Goal: Transaction & Acquisition: Download file/media

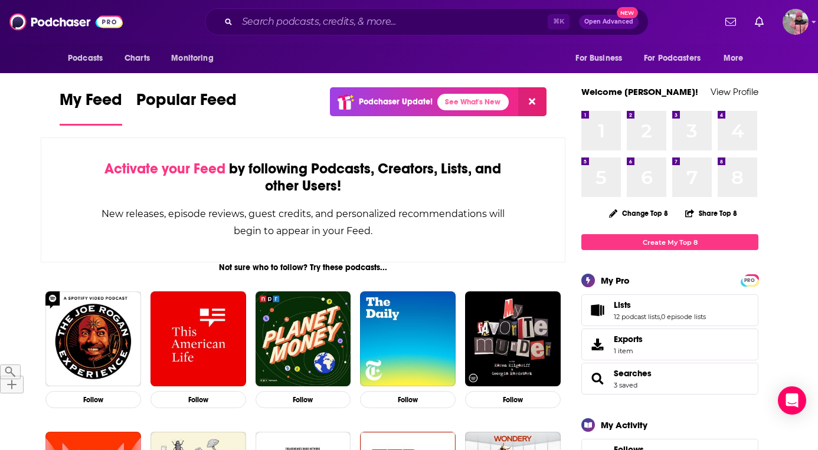
click at [0, 0] on link "Charts" at bounding box center [0, 0] width 0 height 0
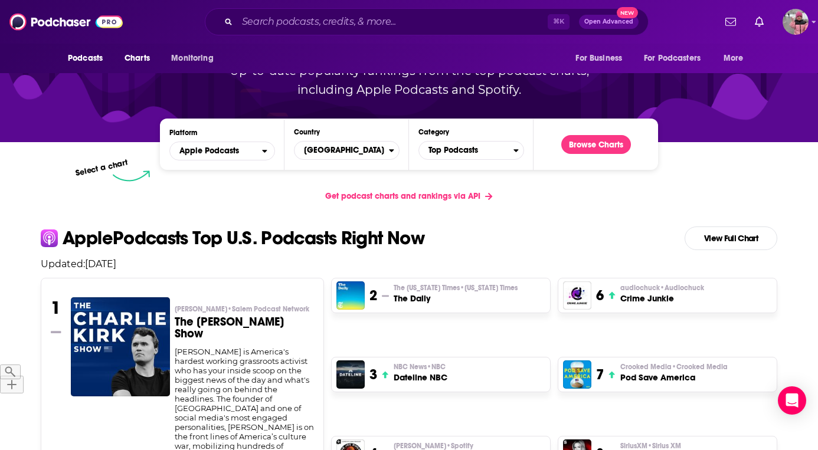
scroll to position [131, 0]
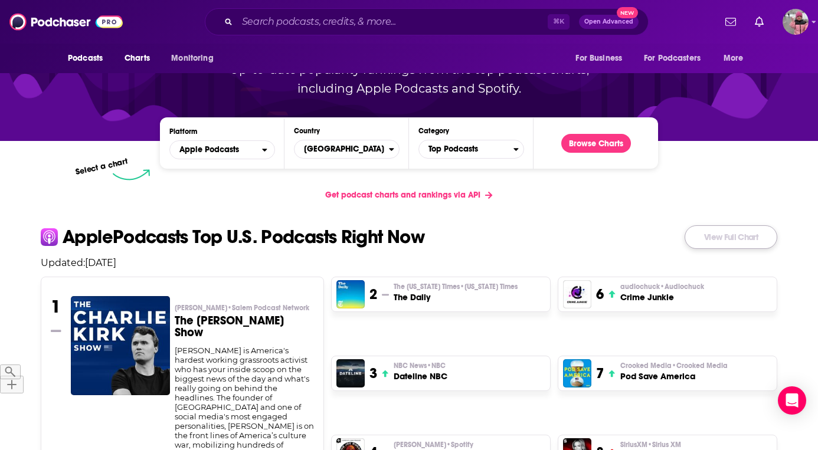
click at [745, 225] on link "View Full Chart" at bounding box center [731, 237] width 93 height 24
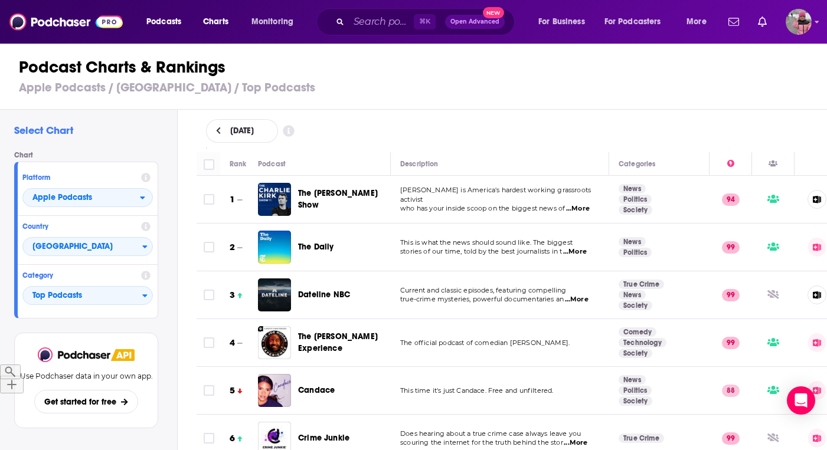
click at [664, 94] on h3 "Apple Podcasts / [GEOGRAPHIC_DATA] / Top Podcasts" at bounding box center [418, 87] width 799 height 15
click at [716, 101] on div "Podcast Charts & Rankings Apple Podcasts / [GEOGRAPHIC_DATA] / Top Podcasts" at bounding box center [418, 75] width 837 height 67
click at [211, 24] on span "Charts" at bounding box center [215, 22] width 25 height 17
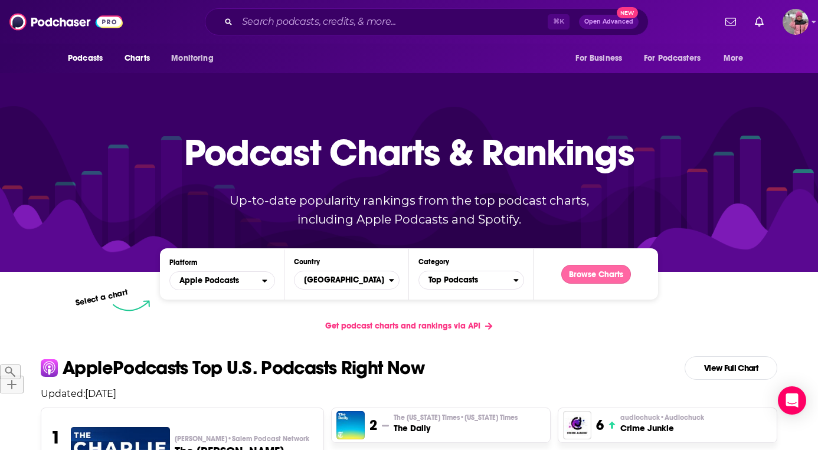
click at [591, 265] on button "Browse Charts" at bounding box center [596, 274] width 70 height 19
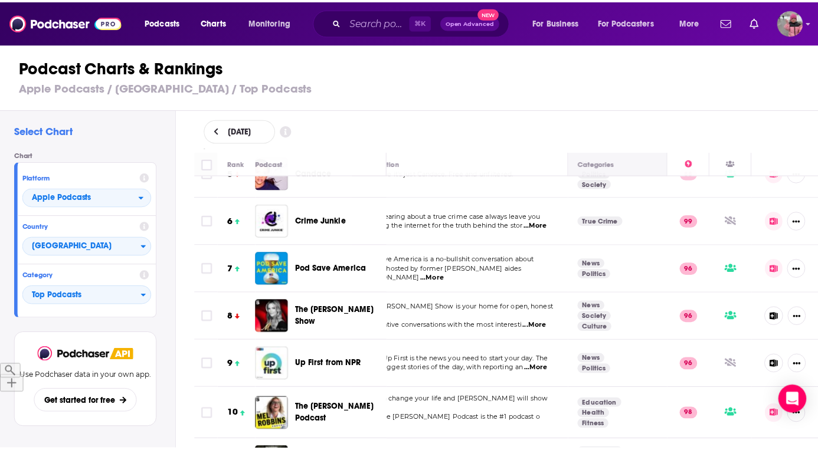
scroll to position [0, 44]
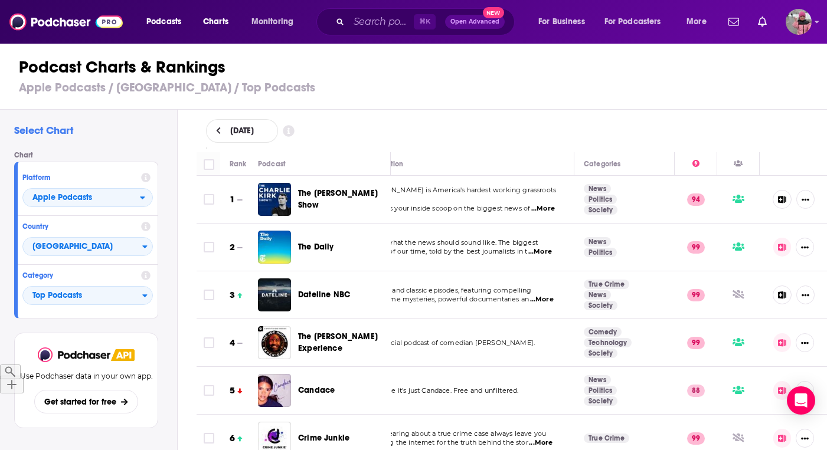
click at [610, 91] on h3 "Apple Podcasts / [GEOGRAPHIC_DATA] / Top Podcasts" at bounding box center [418, 87] width 799 height 15
click at [808, 28] on img "Logged in as allisonisrael" at bounding box center [798, 22] width 26 height 26
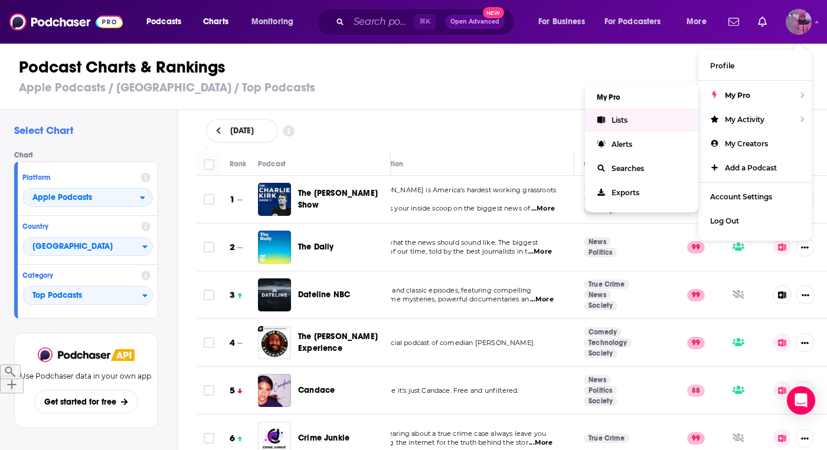
click at [627, 123] on span "Lists" at bounding box center [619, 120] width 16 height 9
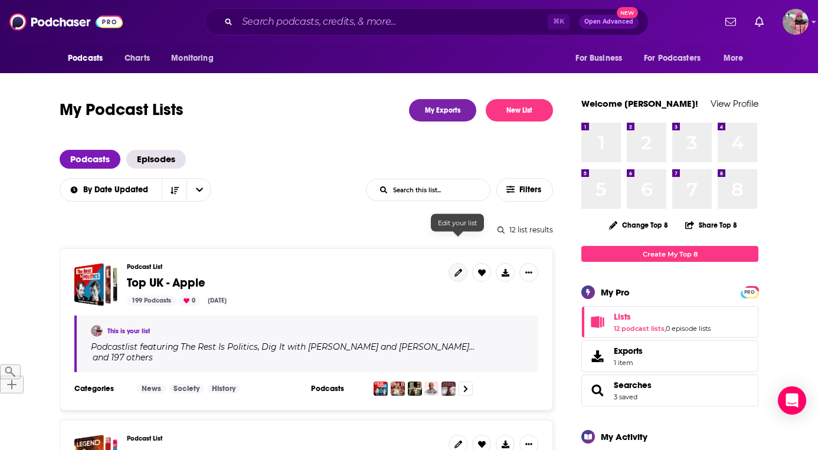
click at [455, 269] on icon at bounding box center [458, 273] width 8 height 8
click at [506, 269] on icon at bounding box center [506, 273] width 8 height 8
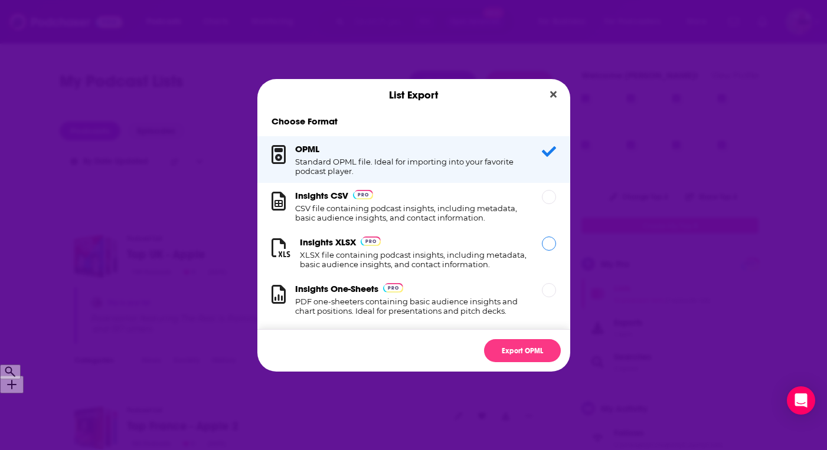
click at [353, 261] on h1 "XLSX file containing podcast insights, including metadata, basic audience insig…" at bounding box center [414, 259] width 228 height 19
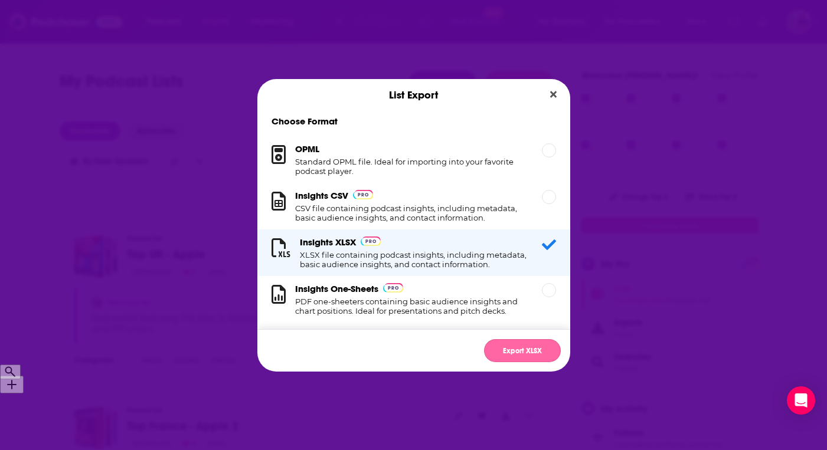
click at [520, 351] on button "Export XLSX" at bounding box center [522, 350] width 77 height 23
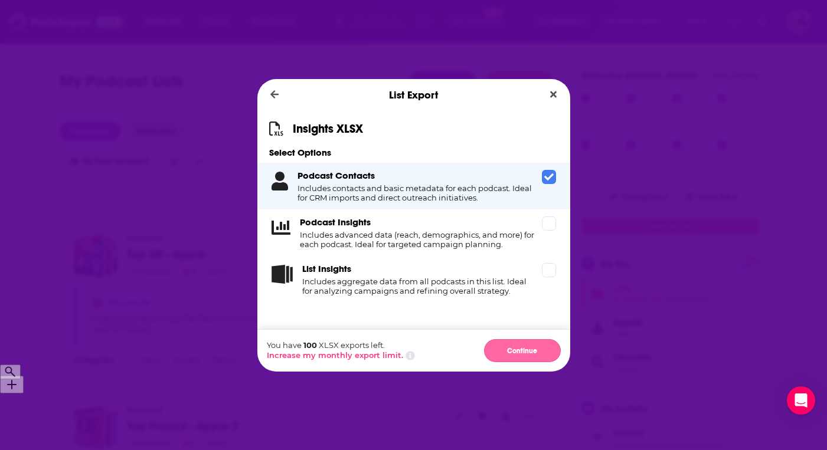
click at [519, 362] on button "Continue" at bounding box center [522, 350] width 77 height 23
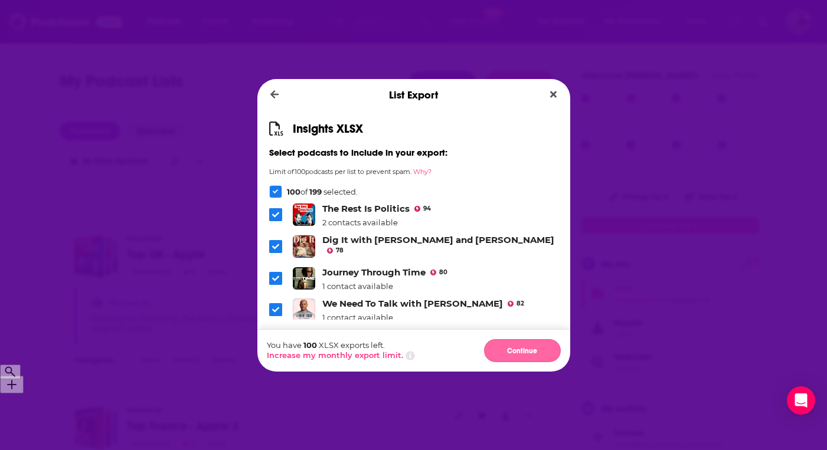
click at [515, 352] on button "Continue" at bounding box center [522, 350] width 77 height 23
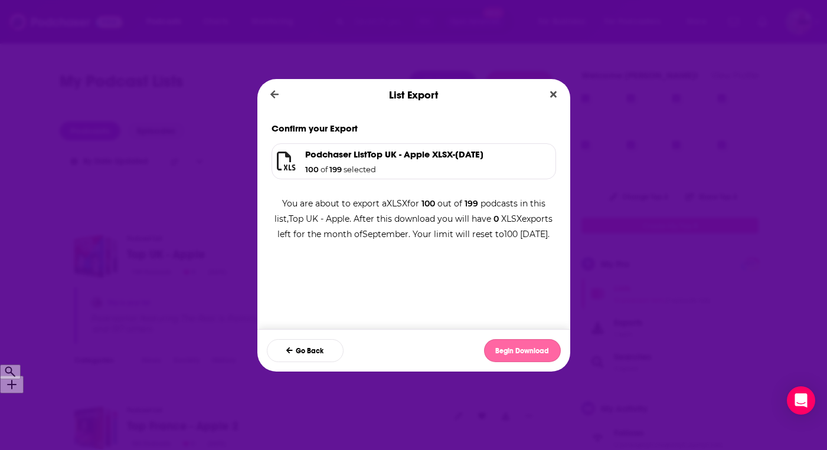
click at [523, 353] on button "Begin Download" at bounding box center [522, 350] width 77 height 23
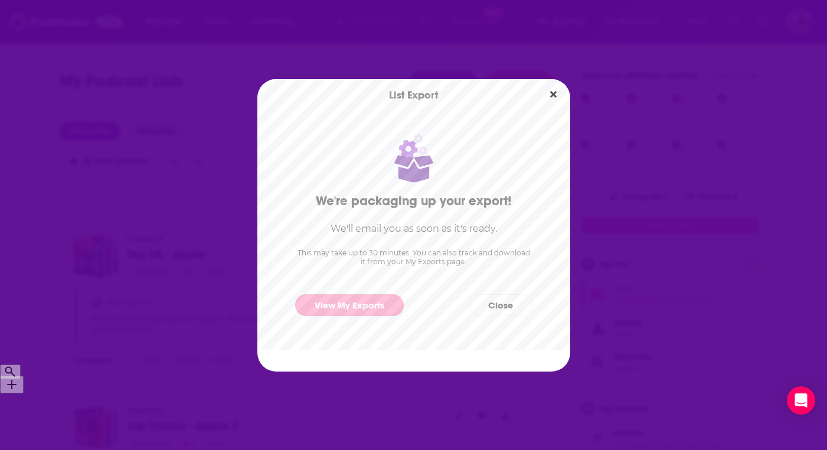
click at [363, 304] on link "View My Exports" at bounding box center [349, 305] width 109 height 22
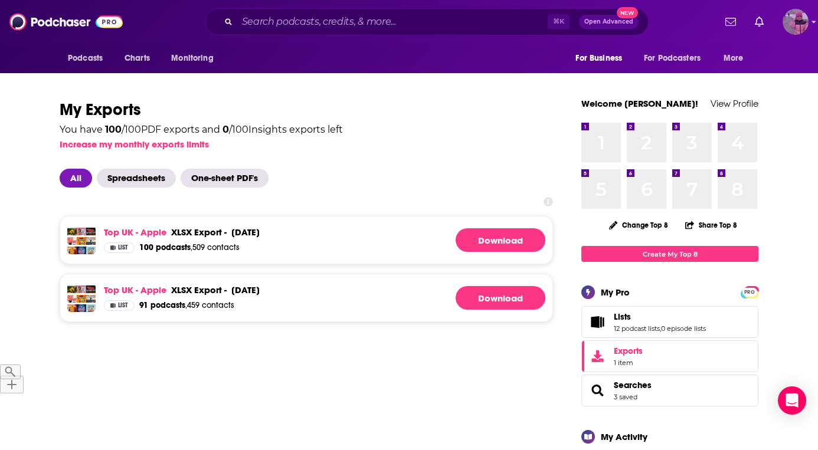
click at [782, 31] on img "Logged in as allisonisrael" at bounding box center [795, 22] width 26 height 26
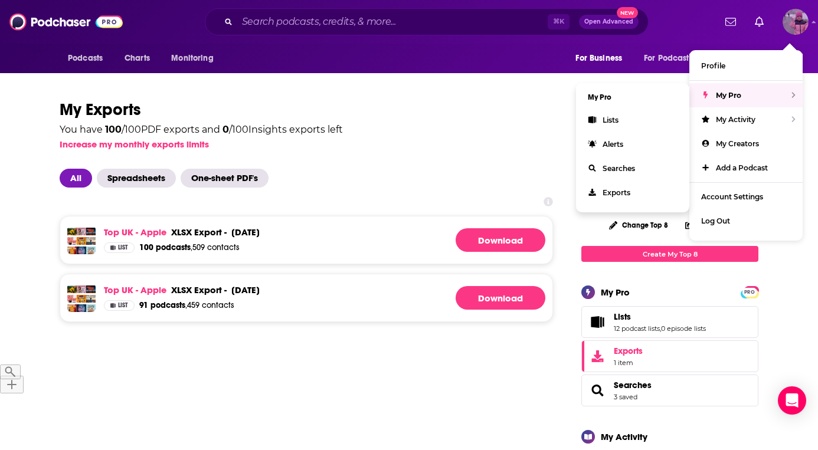
click at [739, 100] on span "My Pro" at bounding box center [728, 95] width 25 height 9
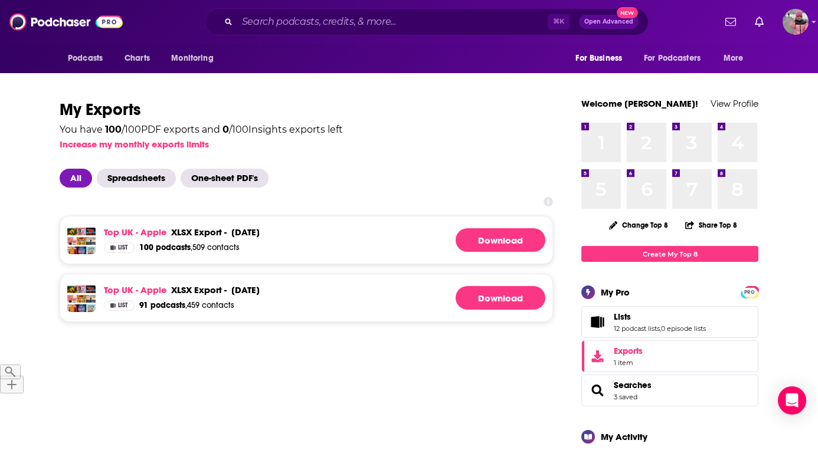
click at [783, 37] on div "Podcasts Charts Monitoring ⌘ K Open Advanced New For Business For Podcasters Mo…" at bounding box center [409, 22] width 818 height 44
click at [784, 27] on img "Logged in as allisonisrael" at bounding box center [795, 22] width 26 height 26
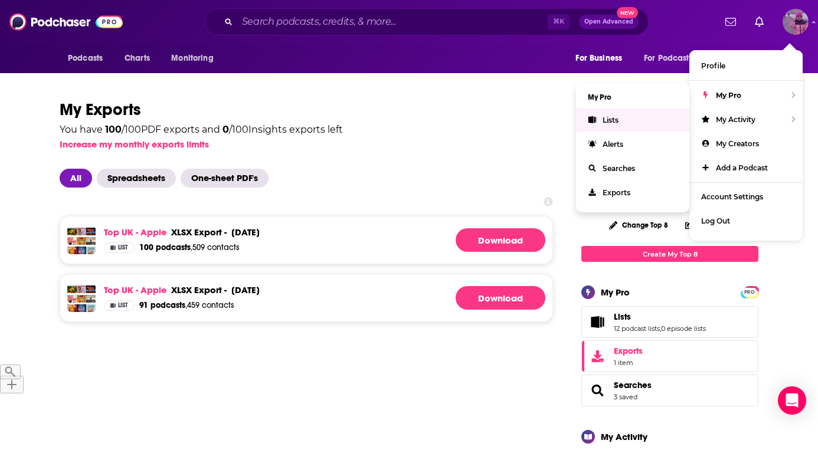
click at [621, 125] on link "Lists" at bounding box center [632, 120] width 113 height 24
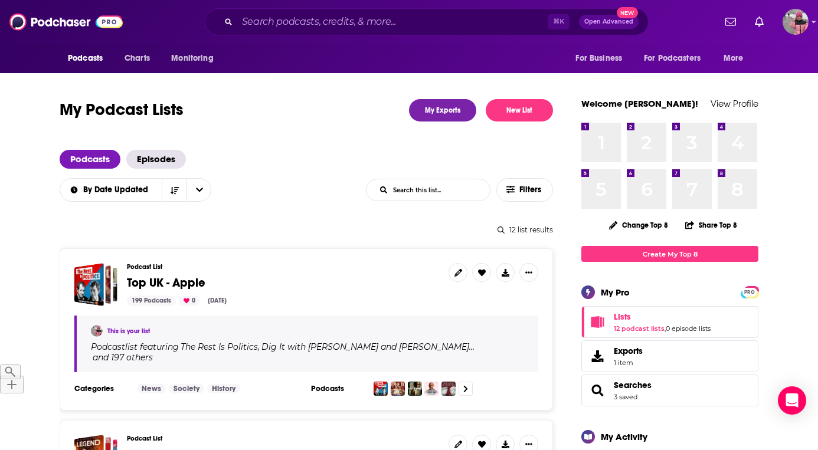
click at [0, 0] on span "Podcasts" at bounding box center [0, 0] width 0 height 0
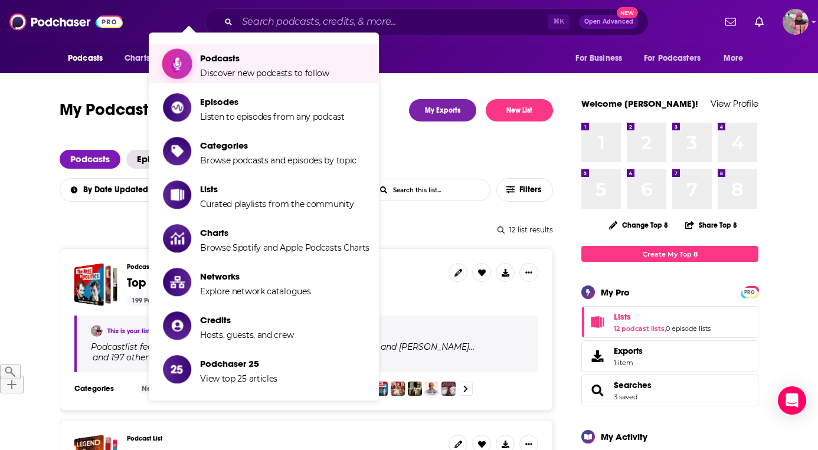
click at [217, 70] on span "Discover new podcasts to follow" at bounding box center [264, 73] width 129 height 11
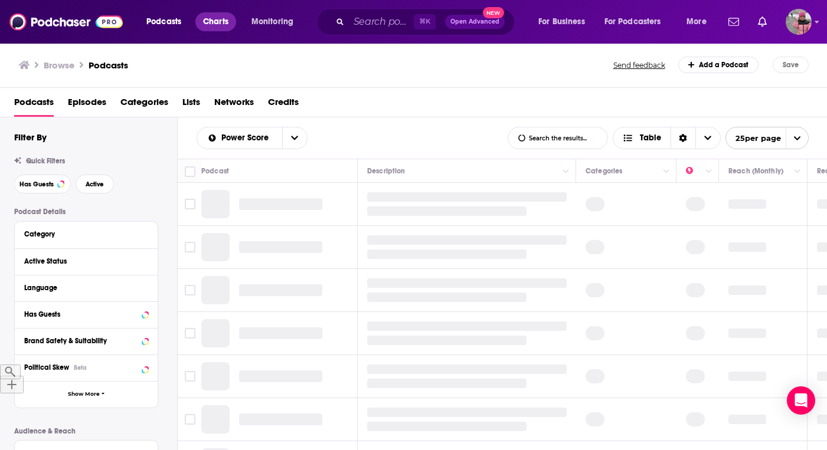
click at [210, 20] on span "Charts" at bounding box center [215, 22] width 25 height 17
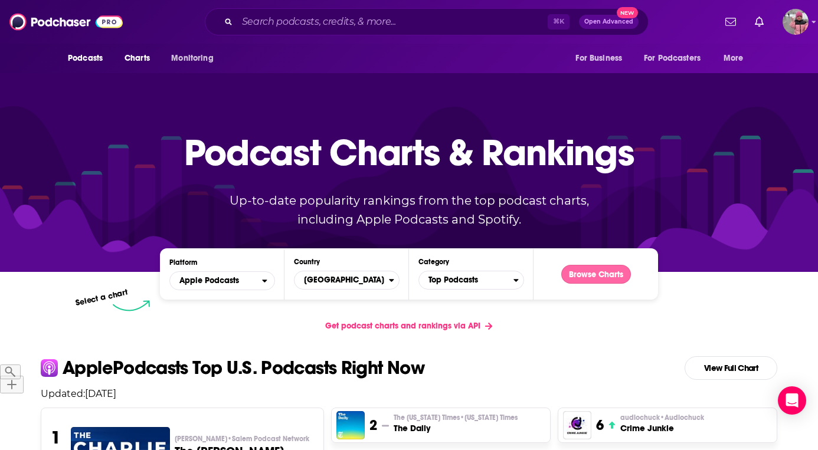
click at [588, 265] on button "Browse Charts" at bounding box center [596, 274] width 70 height 19
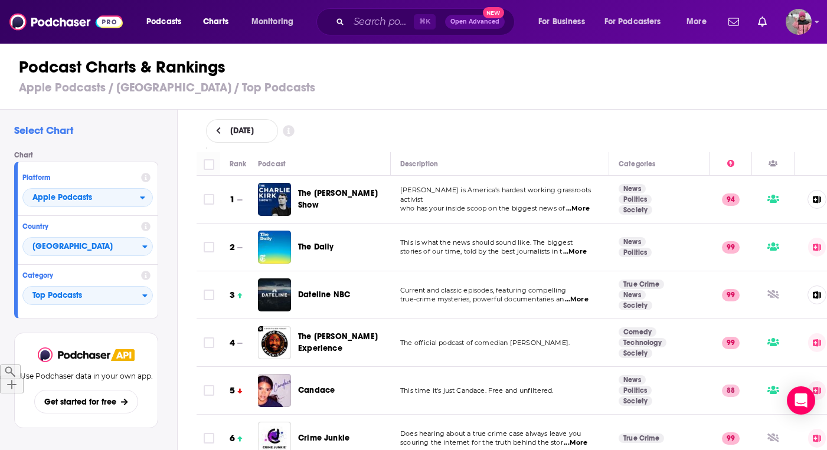
click at [166, 394] on div "Select Chart Chart Platform Apple Podcasts Country [GEOGRAPHIC_DATA] Category T…" at bounding box center [88, 314] width 177 height 408
click at [294, 133] on icon at bounding box center [289, 131] width 12 height 12
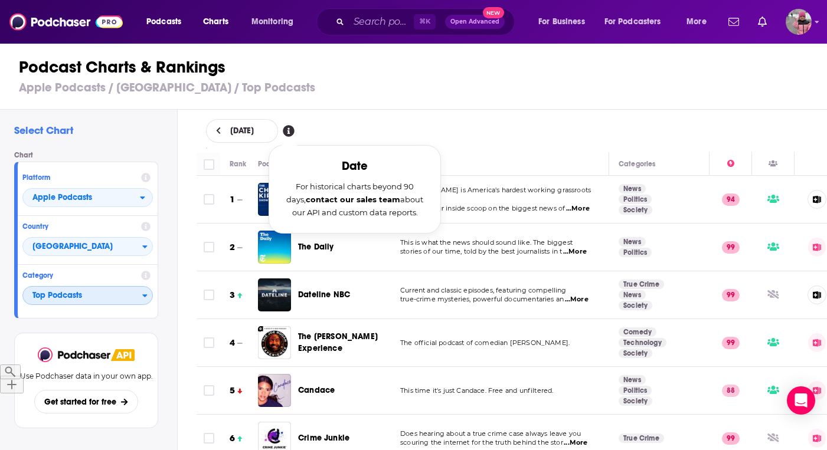
click at [80, 299] on span "Top Podcasts" at bounding box center [82, 296] width 119 height 20
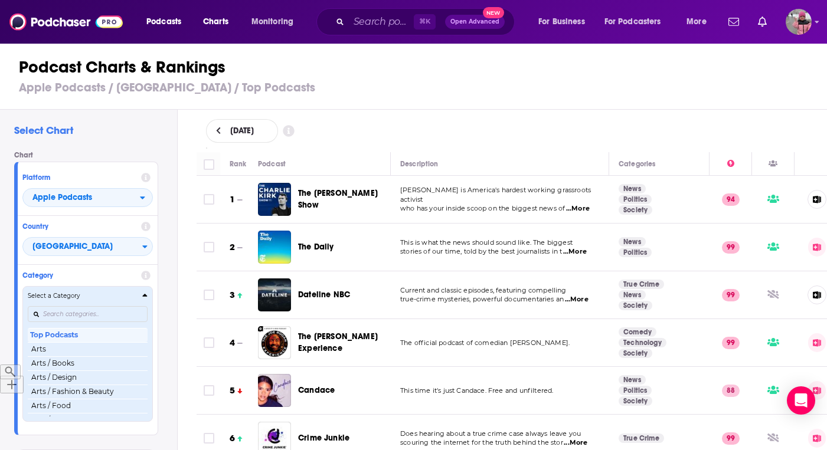
click at [80, 299] on h4 "Select a Category" at bounding box center [83, 296] width 110 height 6
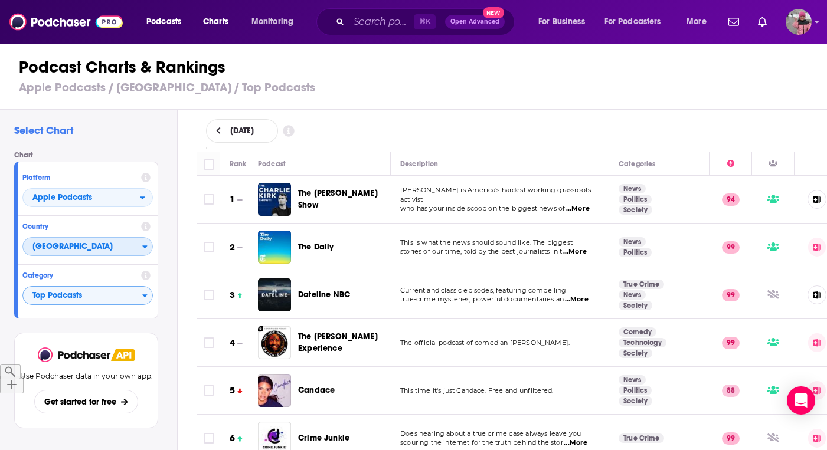
click at [84, 252] on span "[GEOGRAPHIC_DATA]" at bounding box center [82, 247] width 119 height 20
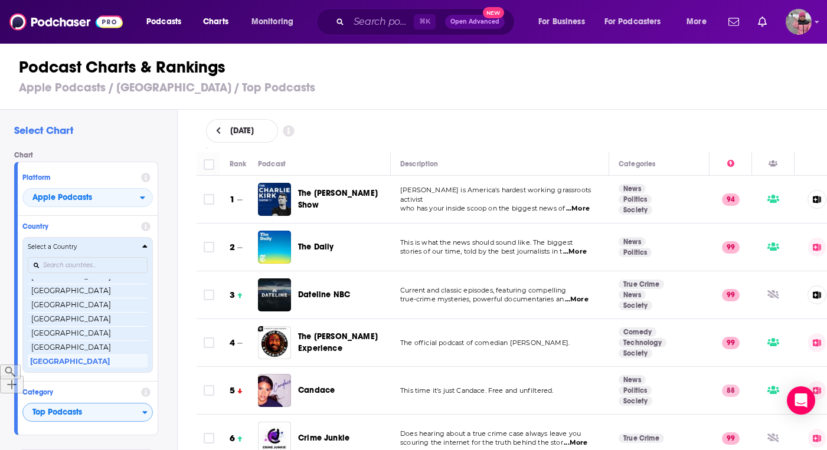
scroll to position [2277, 0]
click at [84, 251] on div "Select a Country" at bounding box center [88, 247] width 120 height 9
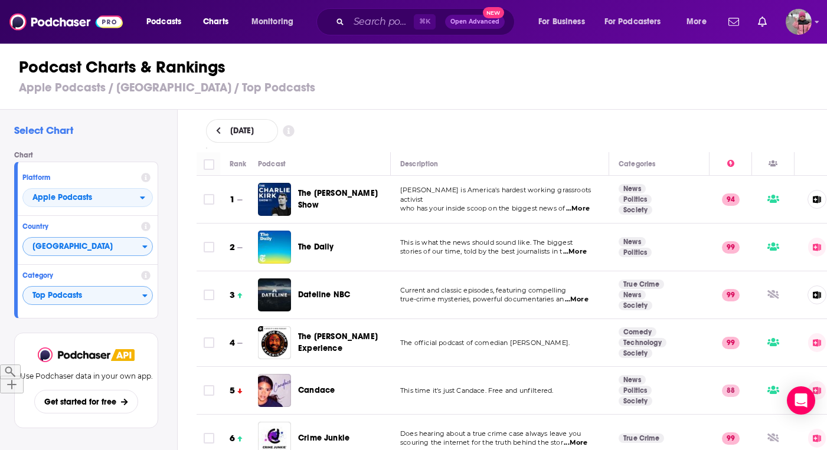
click at [165, 322] on div "Select Chart Chart Platform Apple Podcasts Country [GEOGRAPHIC_DATA] Category T…" at bounding box center [88, 314] width 177 height 408
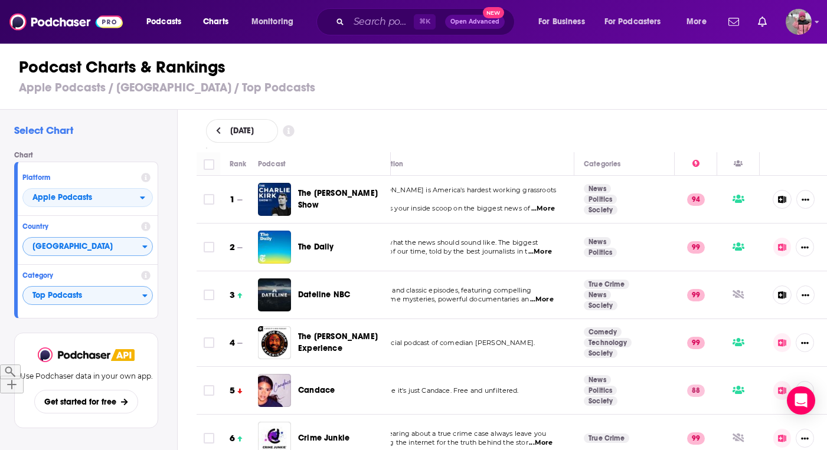
scroll to position [0, 0]
